Goal: Navigation & Orientation: Find specific page/section

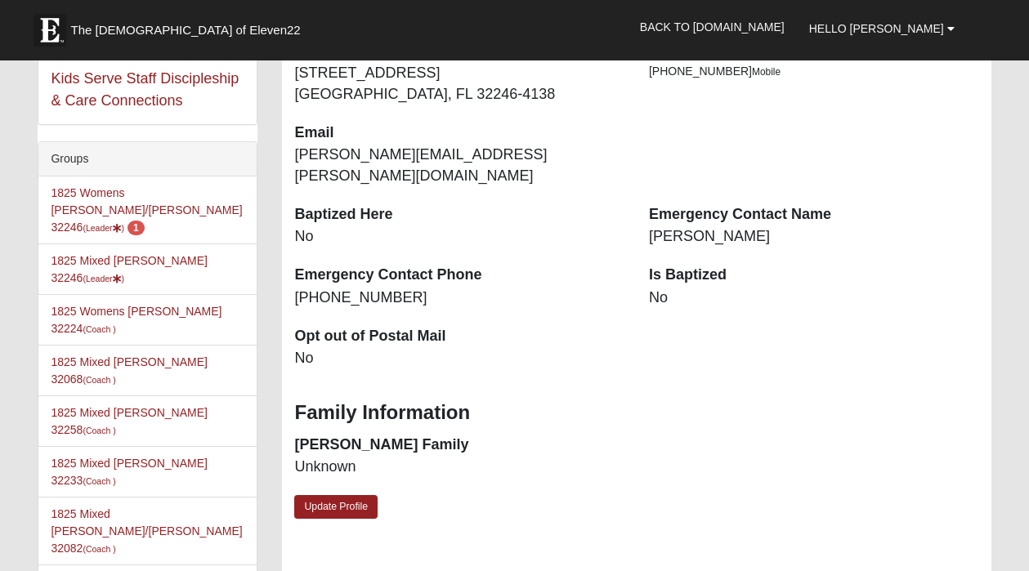
scroll to position [392, 0]
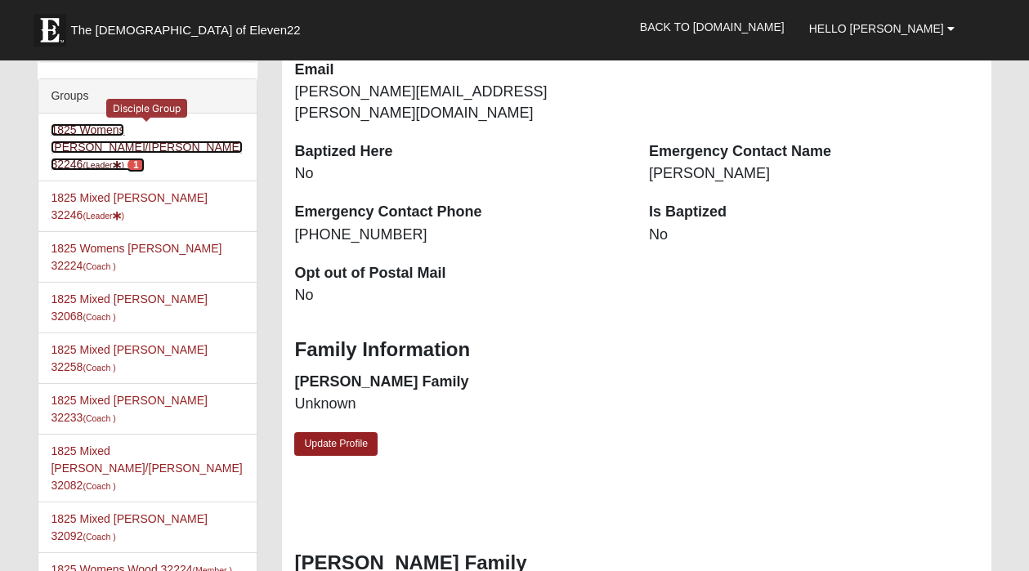
click at [179, 136] on link "1825 Womens Annis/Ferguson 32246 (Leader ) 1" at bounding box center [146, 146] width 191 height 47
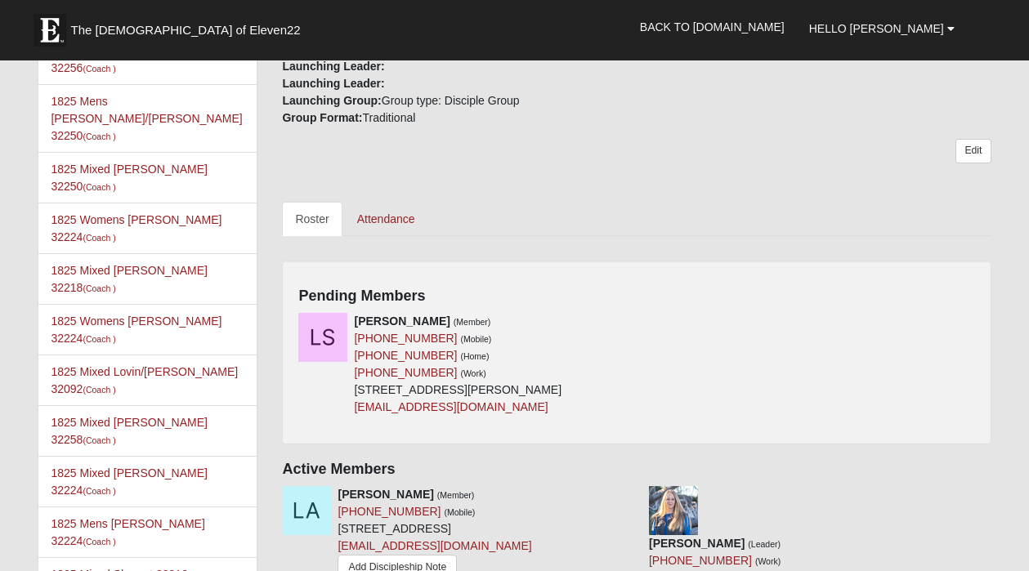
scroll to position [660, 0]
click at [130, 405] on li "1825 Mixed [PERSON_NAME] 32258 (Coach )" at bounding box center [147, 430] width 218 height 51
click at [114, 415] on link "1825 Mixed [PERSON_NAME] 32258 (Coach )" at bounding box center [129, 430] width 156 height 30
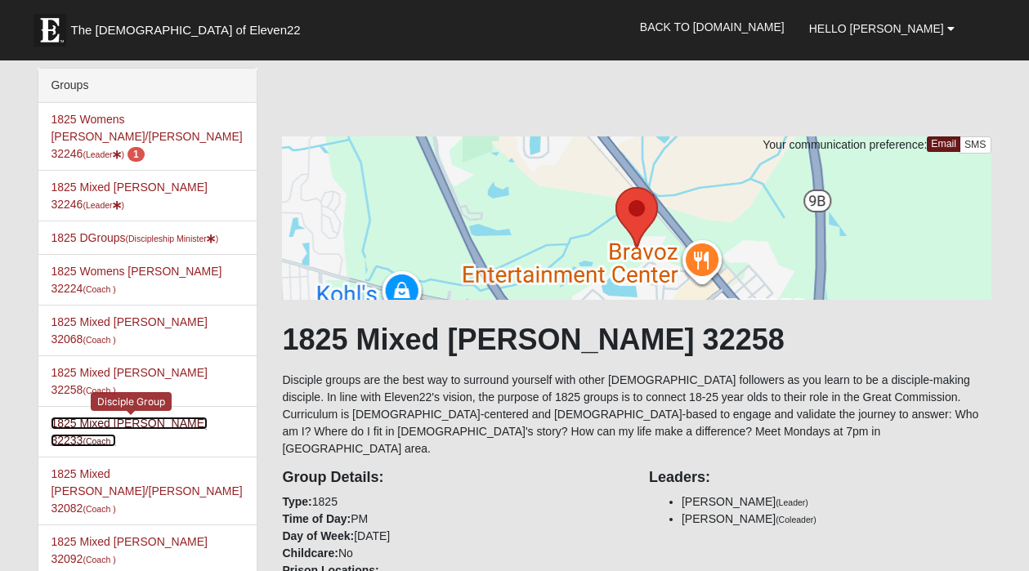
click at [120, 417] on link "1825 Mixed [PERSON_NAME] 32233 (Coach )" at bounding box center [129, 432] width 156 height 30
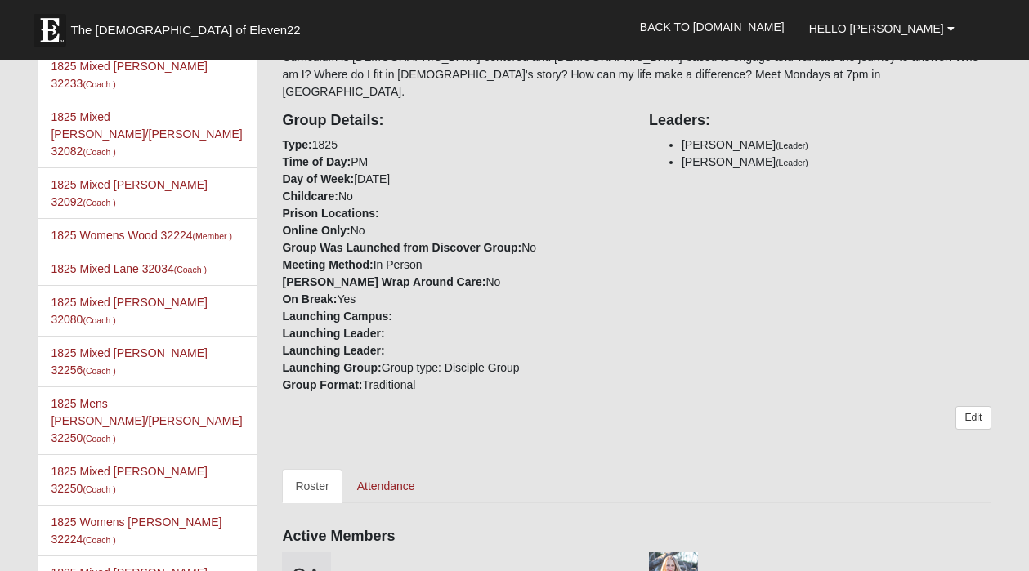
scroll to position [330, 0]
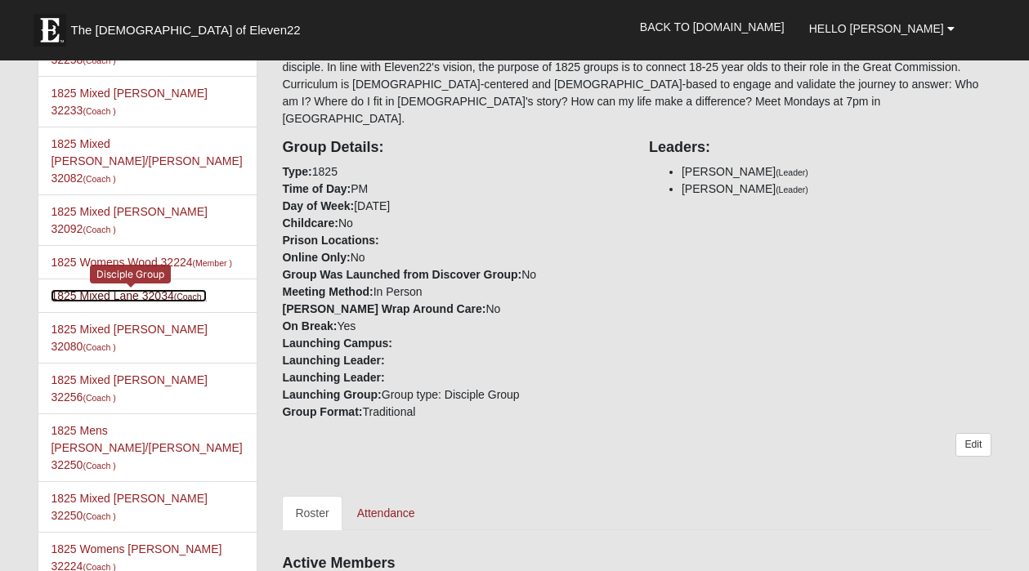
click at [101, 289] on link "1825 Mixed Lane 32034 (Coach )" at bounding box center [129, 295] width 156 height 13
